Goal: Information Seeking & Learning: Check status

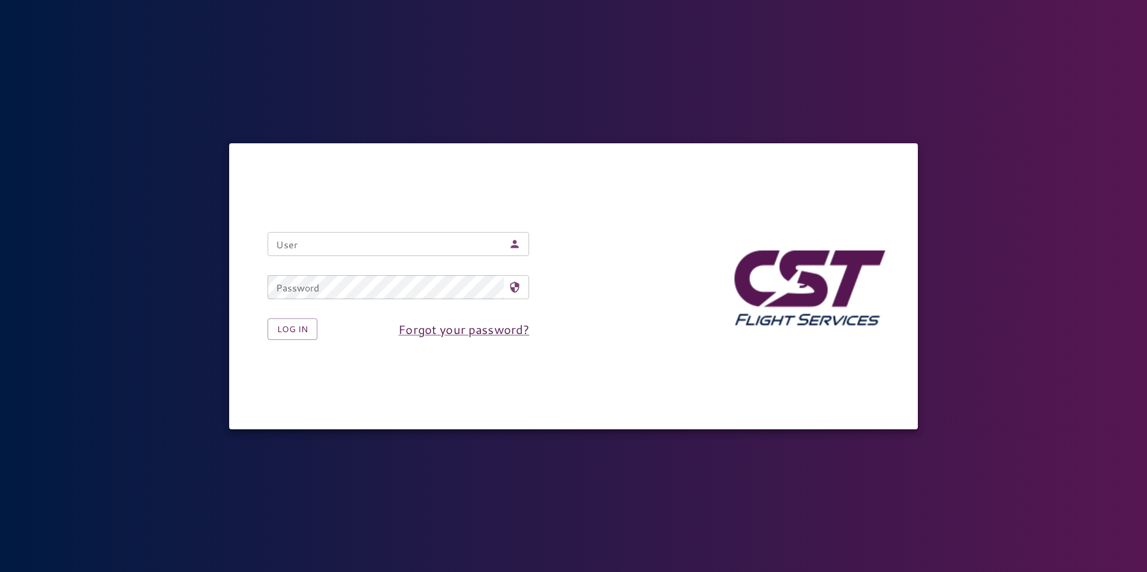
click at [368, 244] on input "User" at bounding box center [386, 244] width 236 height 24
type input "**********"
drag, startPoint x: 297, startPoint y: 324, endPoint x: 300, endPoint y: 318, distance: 7.5
click at [298, 324] on button "Log in" at bounding box center [293, 329] width 50 height 22
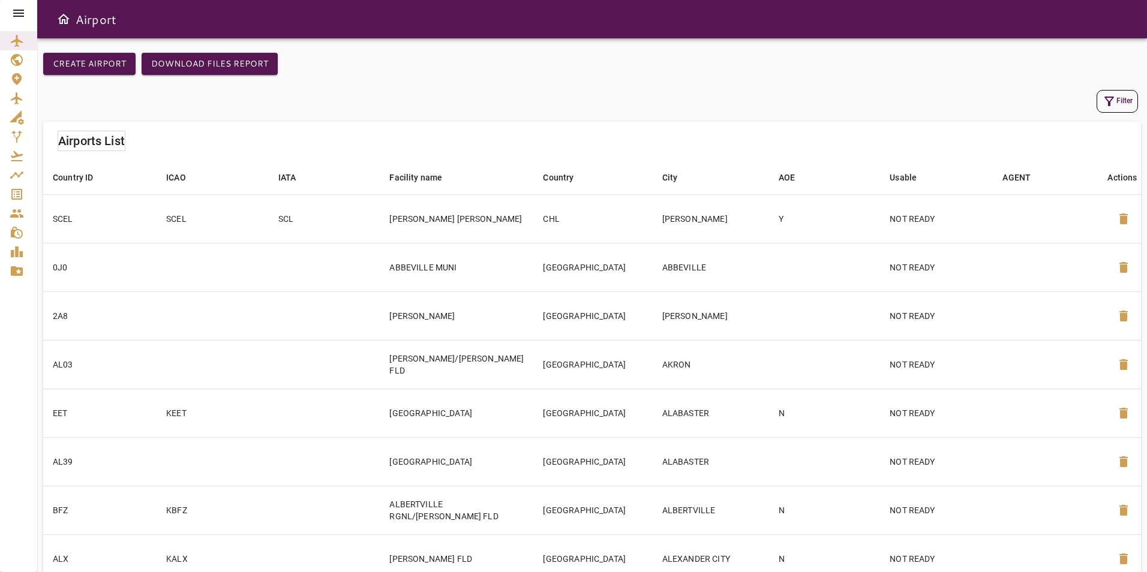
click at [21, 13] on icon at bounding box center [18, 13] width 11 height 7
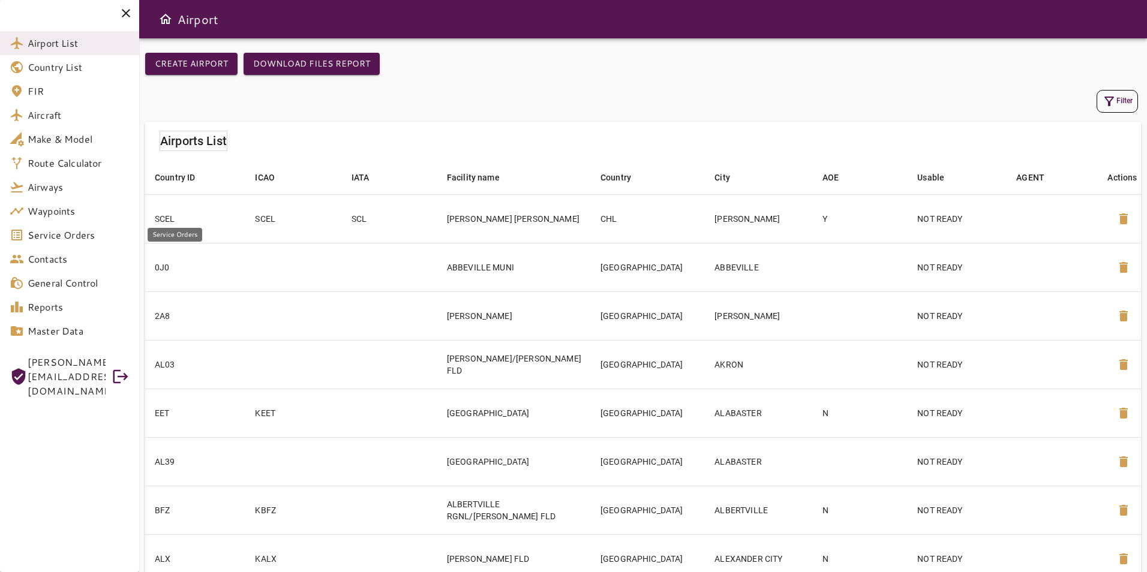
click at [84, 240] on span "Service Orders" at bounding box center [79, 235] width 102 height 14
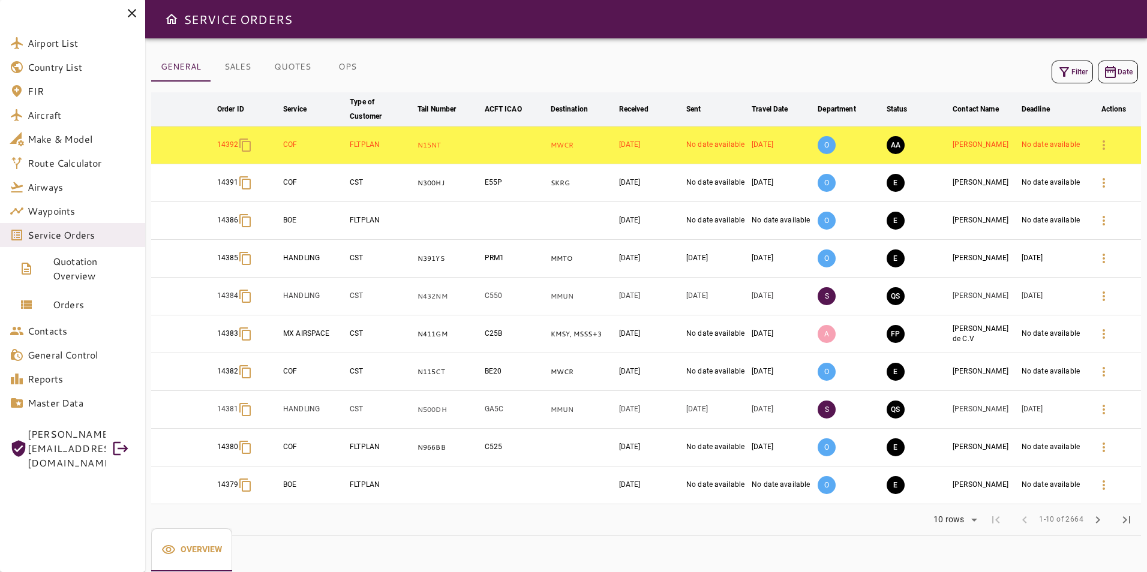
click at [1075, 82] on button "Filter" at bounding box center [1071, 72] width 41 height 23
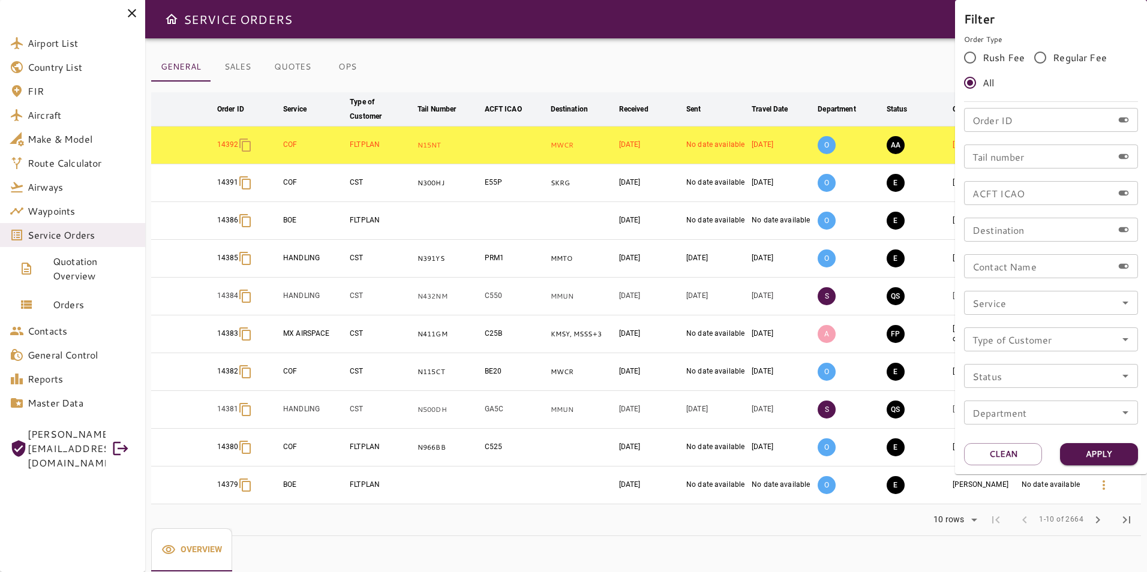
click at [1040, 121] on input "Order ID" at bounding box center [1038, 120] width 149 height 24
type input "*****"
click at [1096, 450] on button "Apply" at bounding box center [1099, 454] width 78 height 22
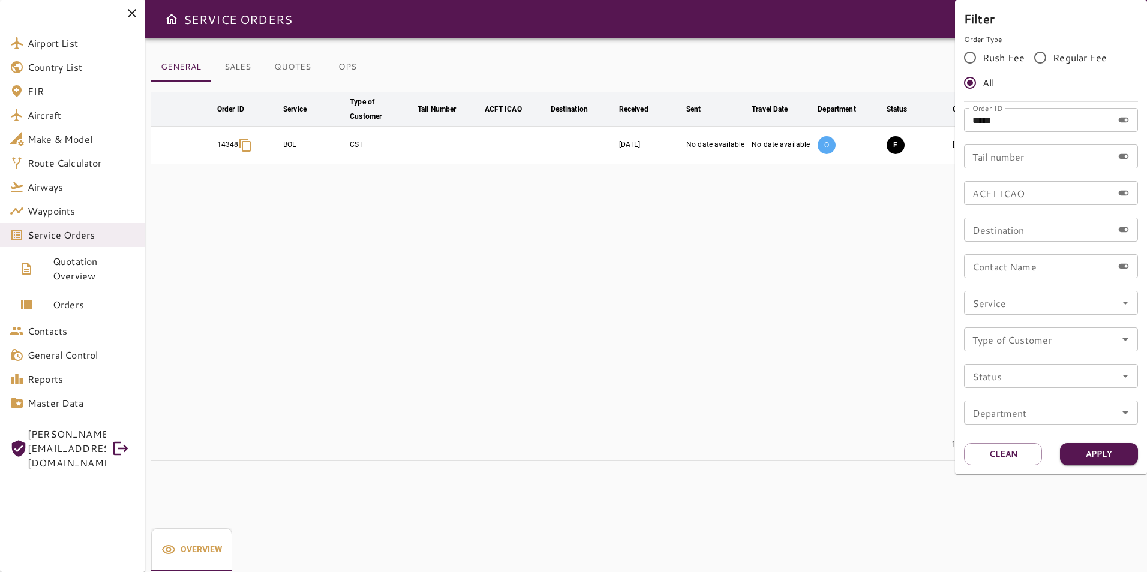
click at [712, 245] on div at bounding box center [573, 286] width 1147 height 572
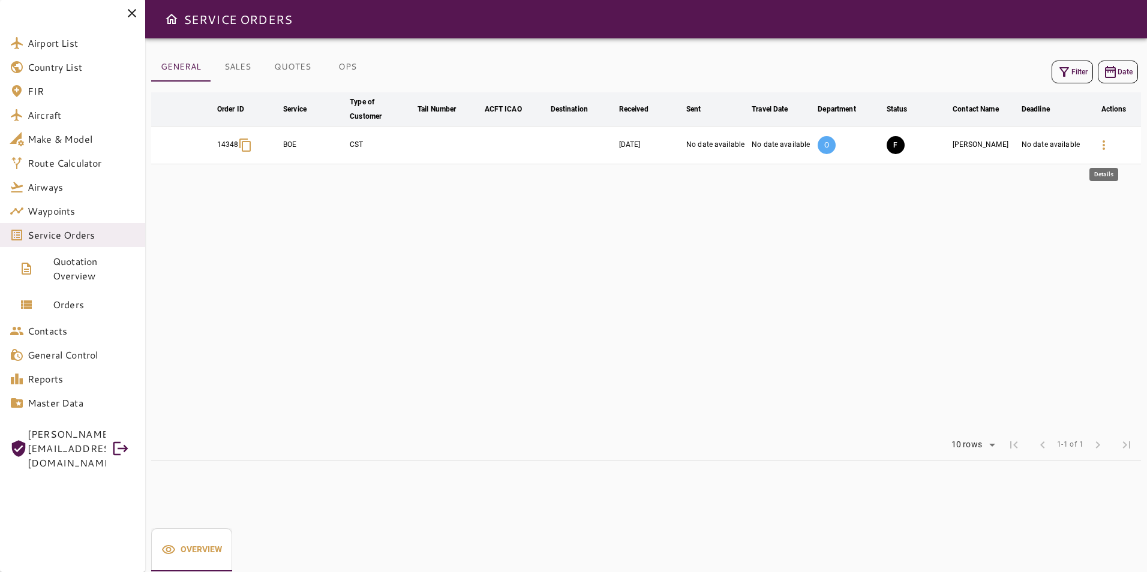
click at [1102, 142] on icon "button" at bounding box center [1103, 145] width 14 height 14
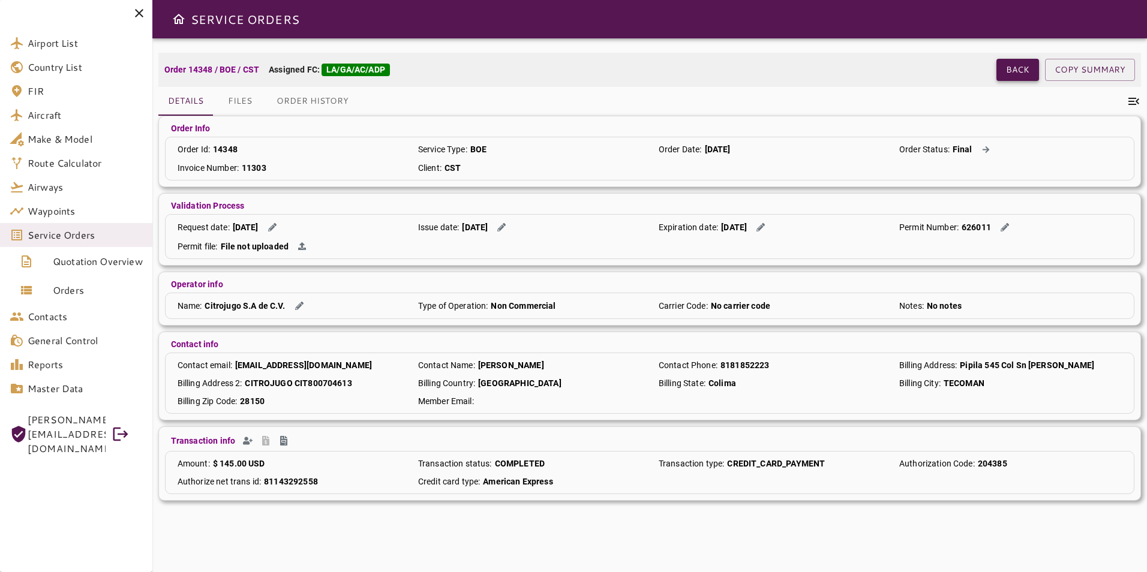
click at [1025, 67] on button "Back" at bounding box center [1017, 70] width 43 height 22
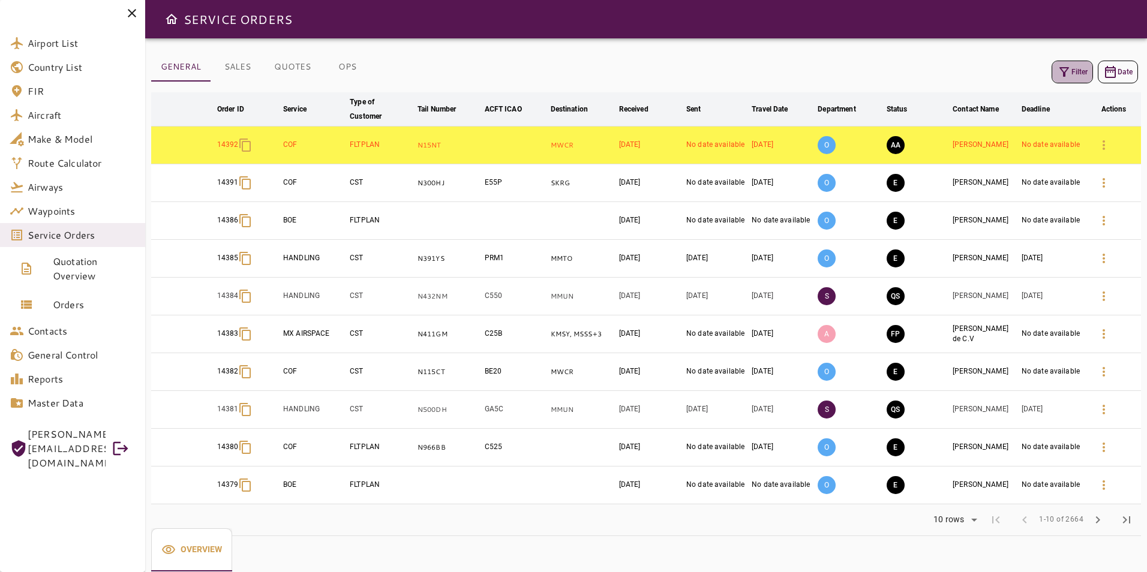
click at [1062, 79] on button "Filter" at bounding box center [1071, 72] width 41 height 23
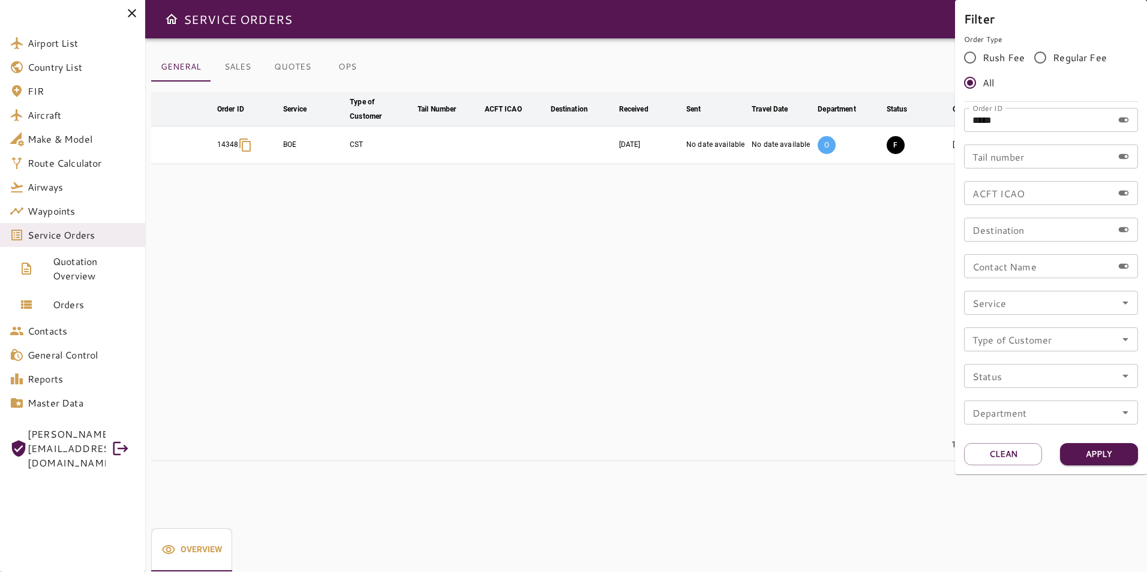
click at [867, 209] on div at bounding box center [573, 286] width 1147 height 572
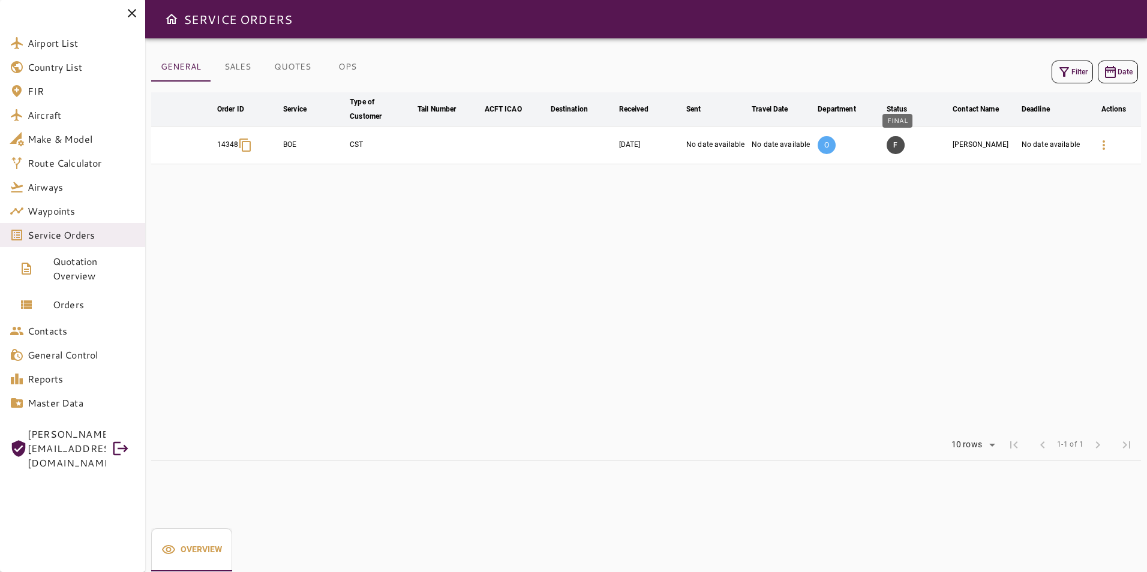
click at [895, 148] on button "F" at bounding box center [896, 145] width 18 height 18
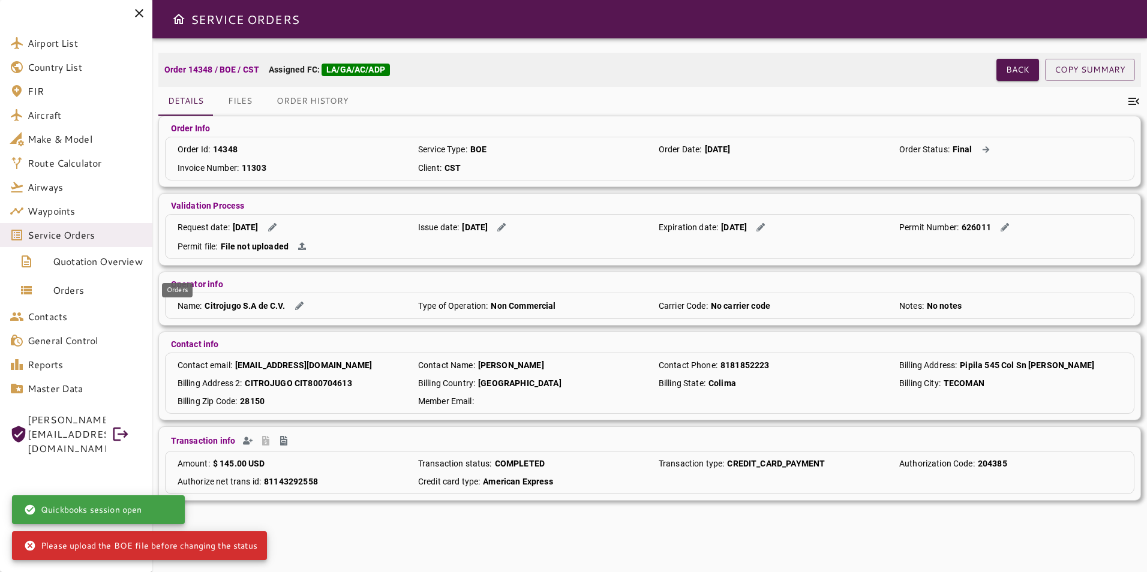
click at [83, 278] on link "Orders" at bounding box center [76, 290] width 152 height 29
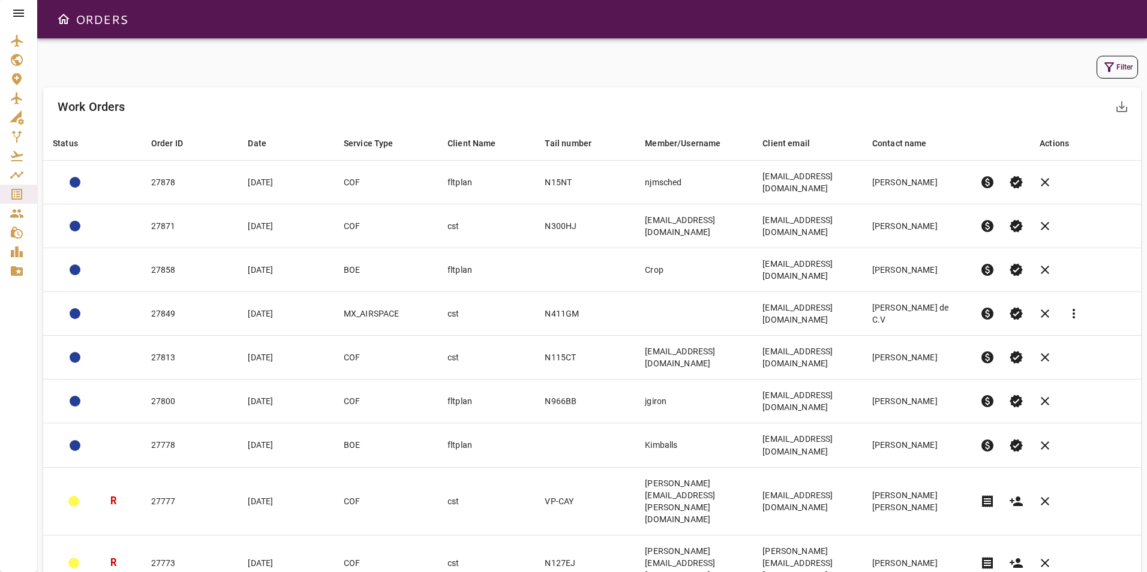
click at [1104, 63] on icon "button" at bounding box center [1109, 67] width 14 height 14
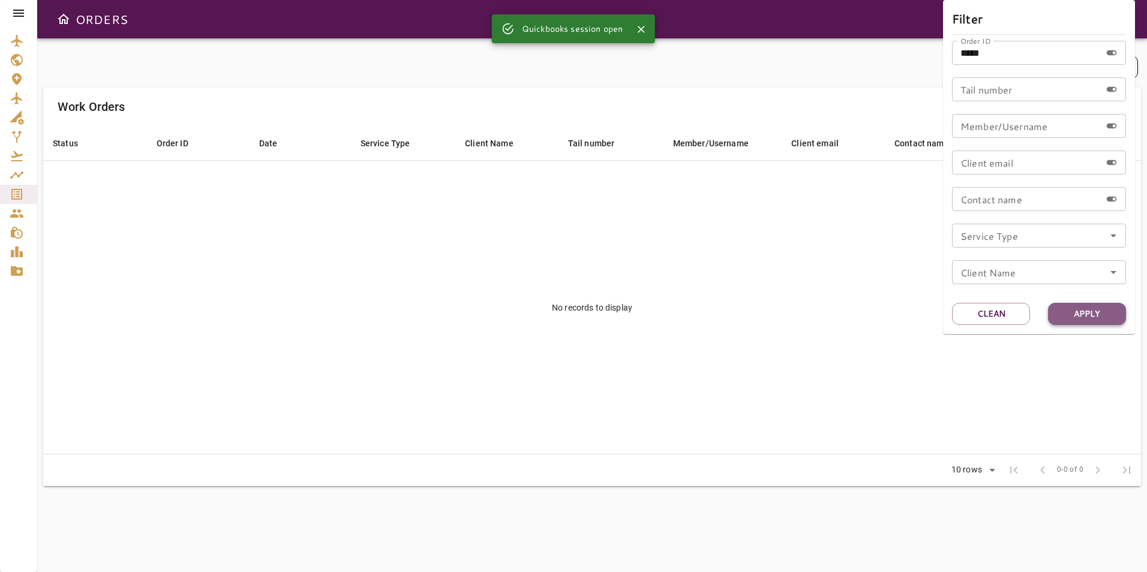
click at [1086, 314] on button "Apply" at bounding box center [1087, 314] width 78 height 22
click at [1089, 315] on button "Apply" at bounding box center [1087, 314] width 78 height 22
click at [635, 29] on button "Close" at bounding box center [641, 29] width 18 height 18
click at [1057, 320] on button "Apply" at bounding box center [1087, 314] width 78 height 22
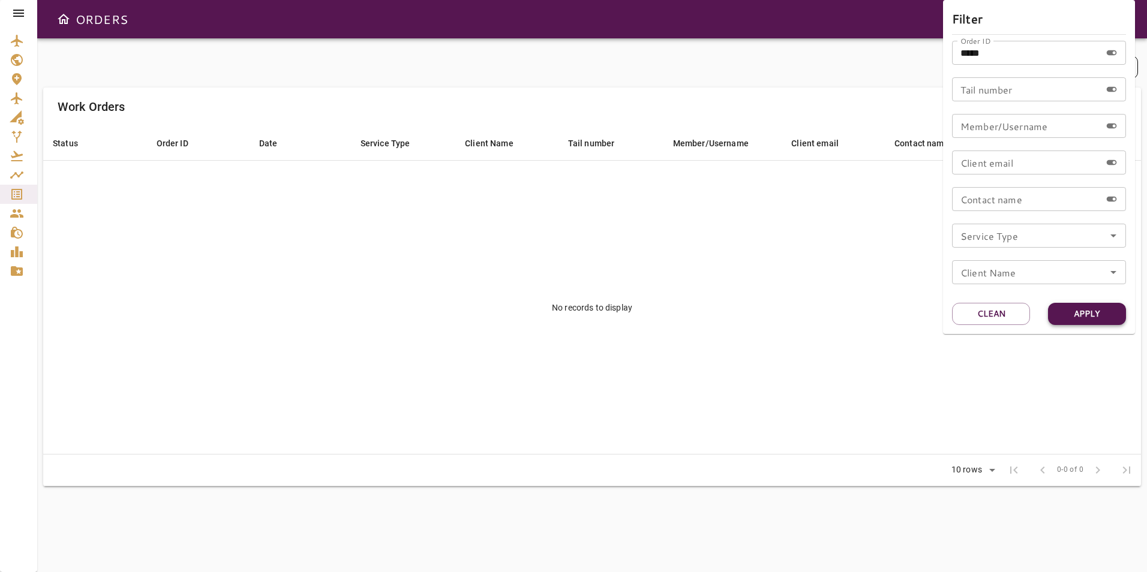
click at [1083, 312] on button "Apply" at bounding box center [1087, 314] width 78 height 22
drag, startPoint x: 1030, startPoint y: 56, endPoint x: 958, endPoint y: 65, distance: 73.2
click at [958, 65] on div "Order ID ***** Order ID Tail number Tail number Member/Username Member/Username…" at bounding box center [1039, 167] width 174 height 253
click at [1016, 317] on button "Clean" at bounding box center [991, 314] width 78 height 22
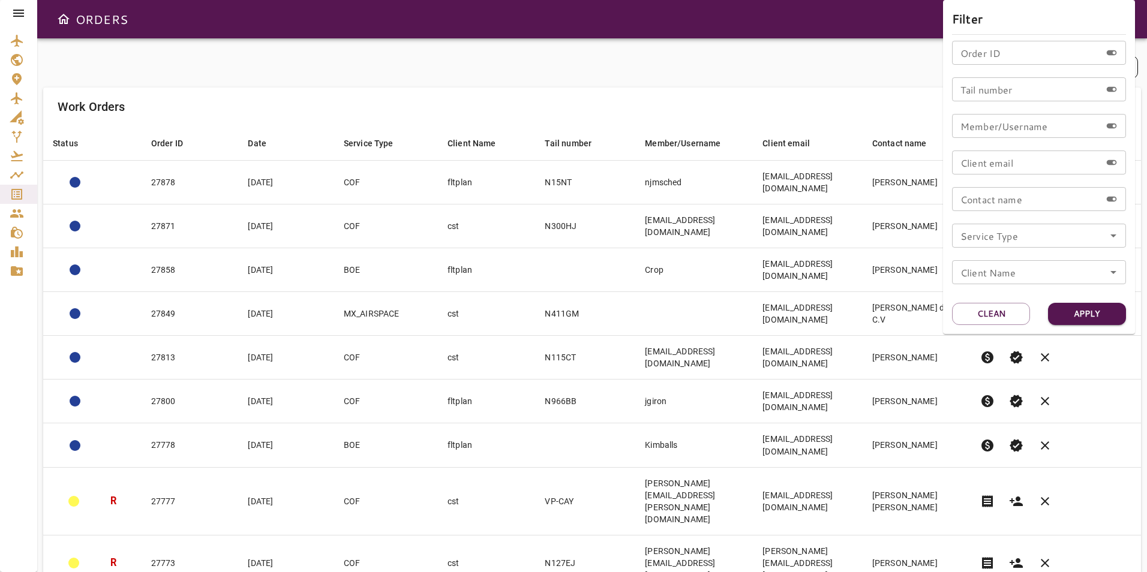
click at [866, 116] on div at bounding box center [573, 286] width 1147 height 572
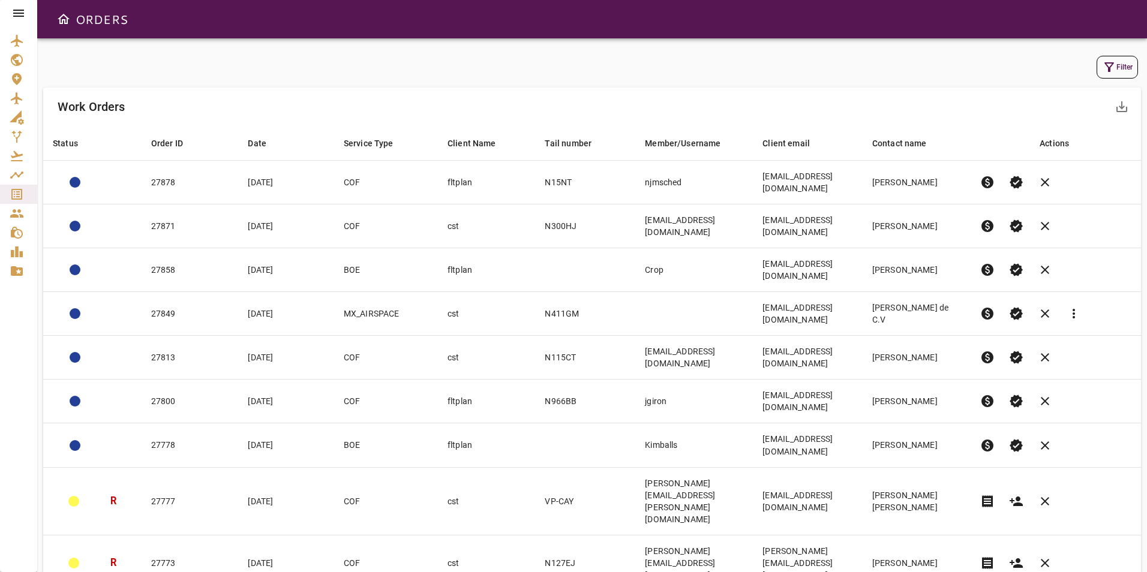
click at [1110, 73] on icon "button" at bounding box center [1109, 67] width 14 height 14
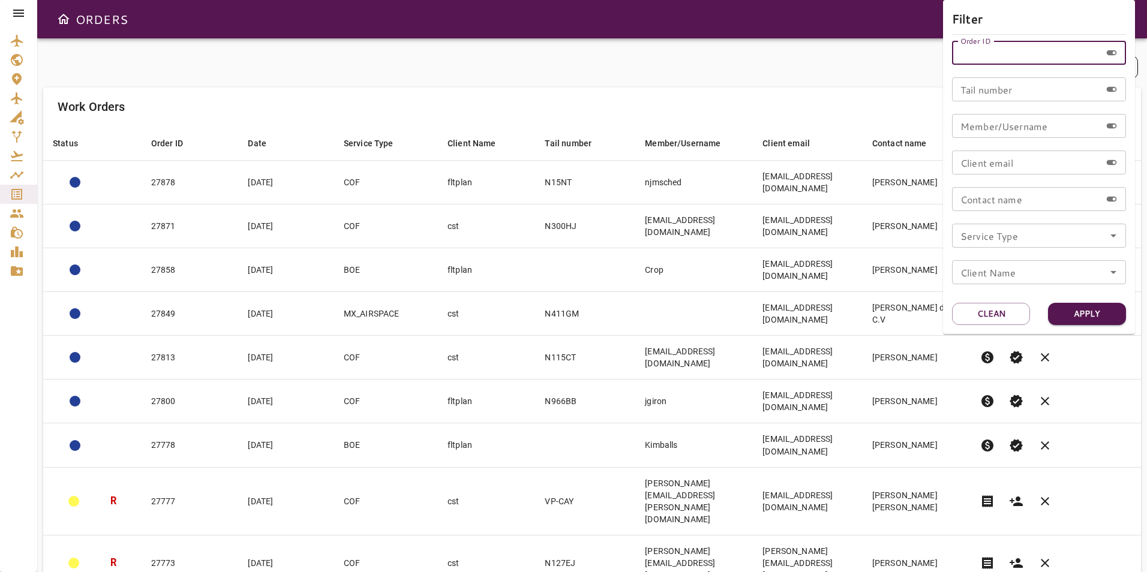
click at [1009, 61] on input "Order ID" at bounding box center [1026, 53] width 149 height 24
paste input "*****"
type input "*****"
click at [1088, 315] on button "Apply" at bounding box center [1087, 314] width 78 height 22
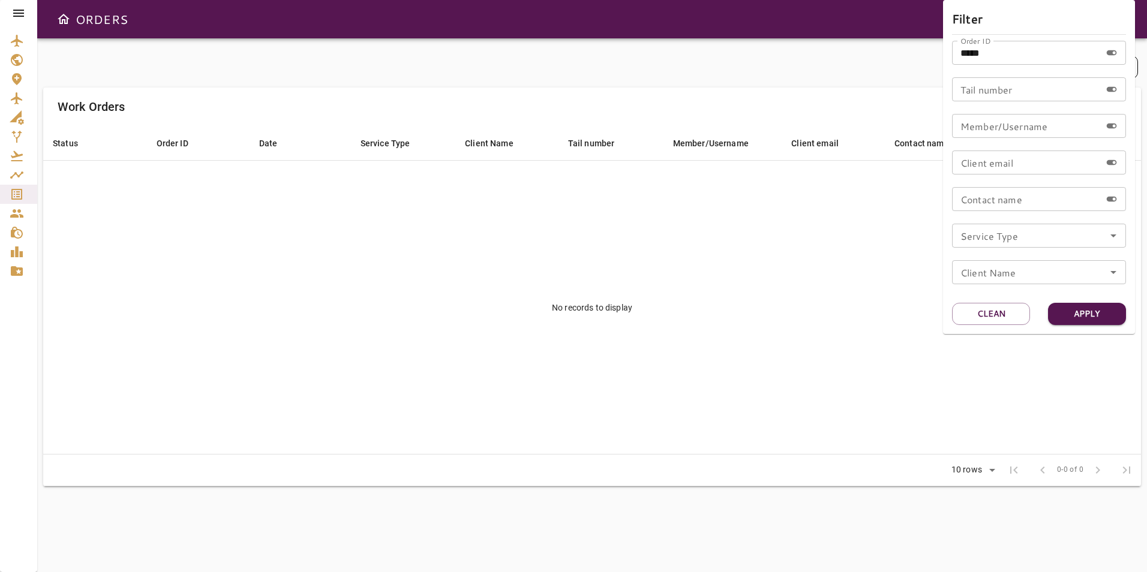
click at [852, 345] on div at bounding box center [573, 286] width 1147 height 572
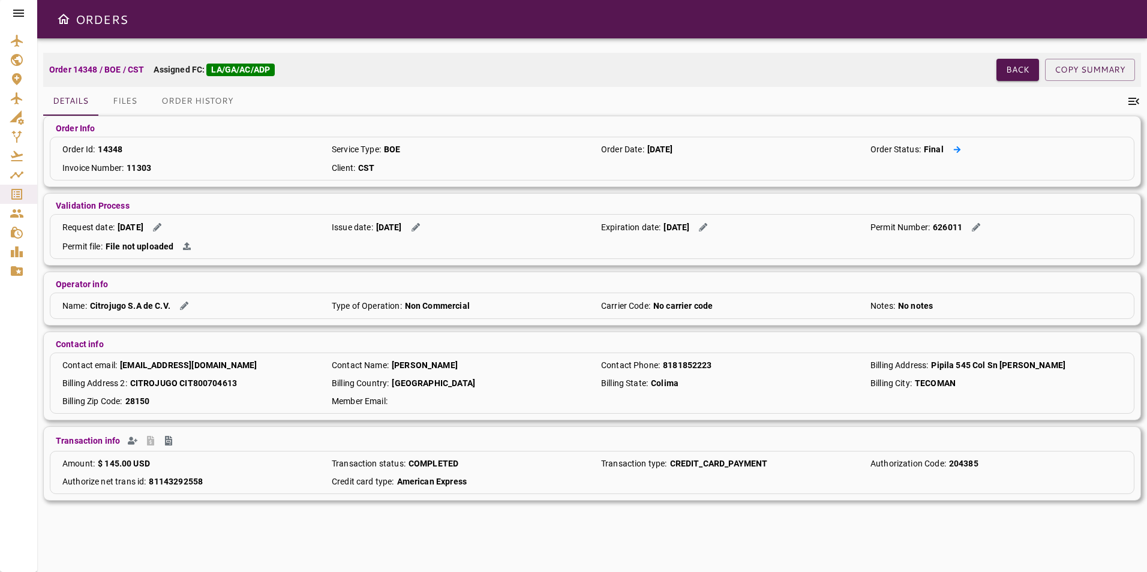
click at [949, 152] on button at bounding box center [956, 149] width 17 height 13
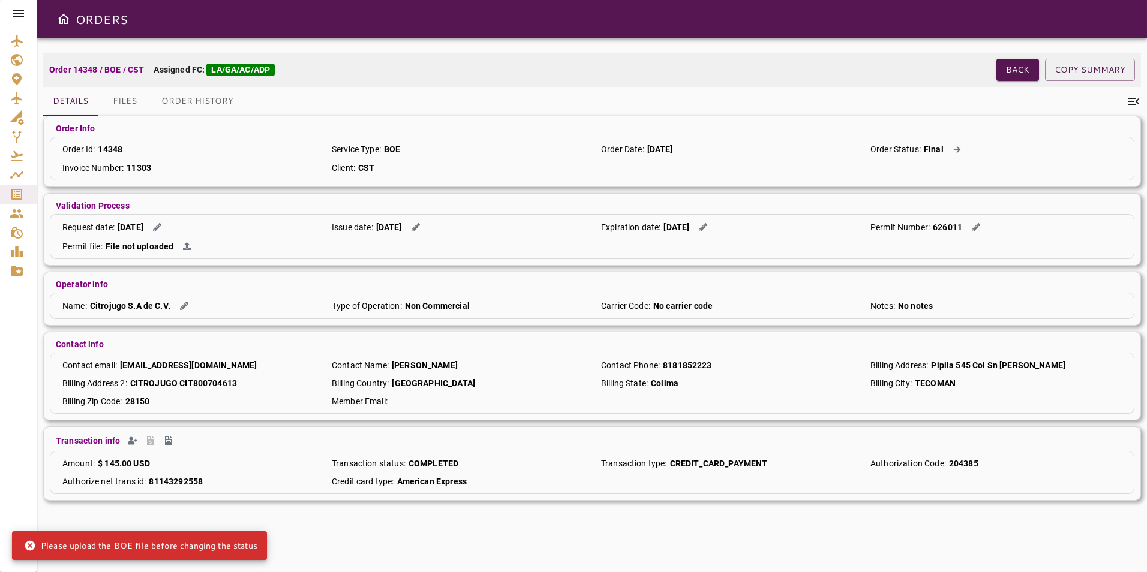
click at [938, 147] on p "Final" at bounding box center [934, 149] width 20 height 12
click at [950, 149] on button at bounding box center [956, 149] width 17 height 13
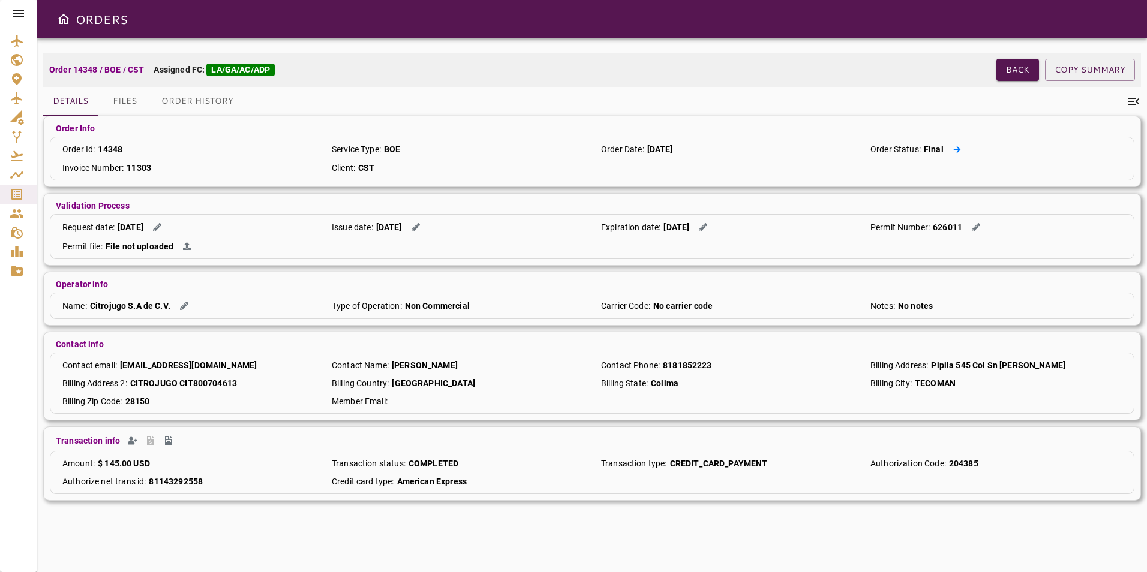
click at [949, 149] on button at bounding box center [956, 149] width 17 height 13
click at [1017, 77] on button "Back" at bounding box center [1017, 70] width 43 height 22
